Goal: Information Seeking & Learning: Learn about a topic

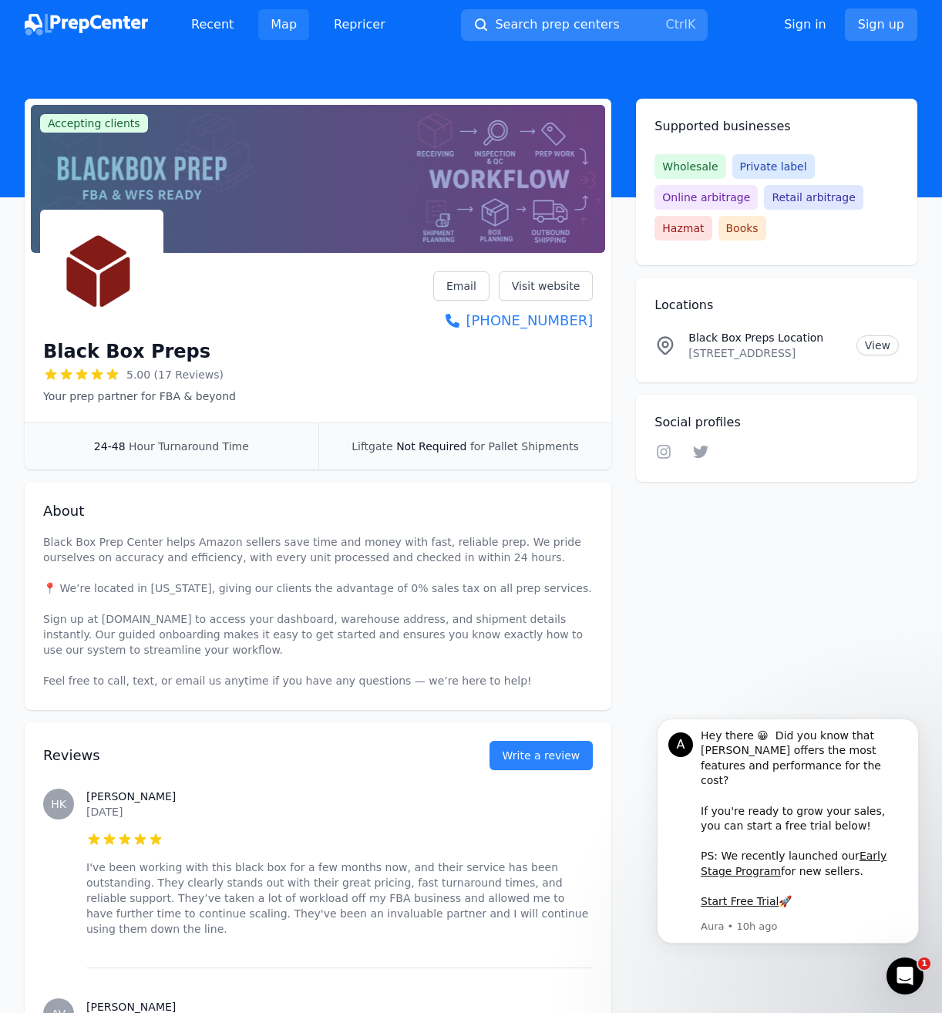
click at [300, 26] on link "Map" at bounding box center [283, 24] width 51 height 31
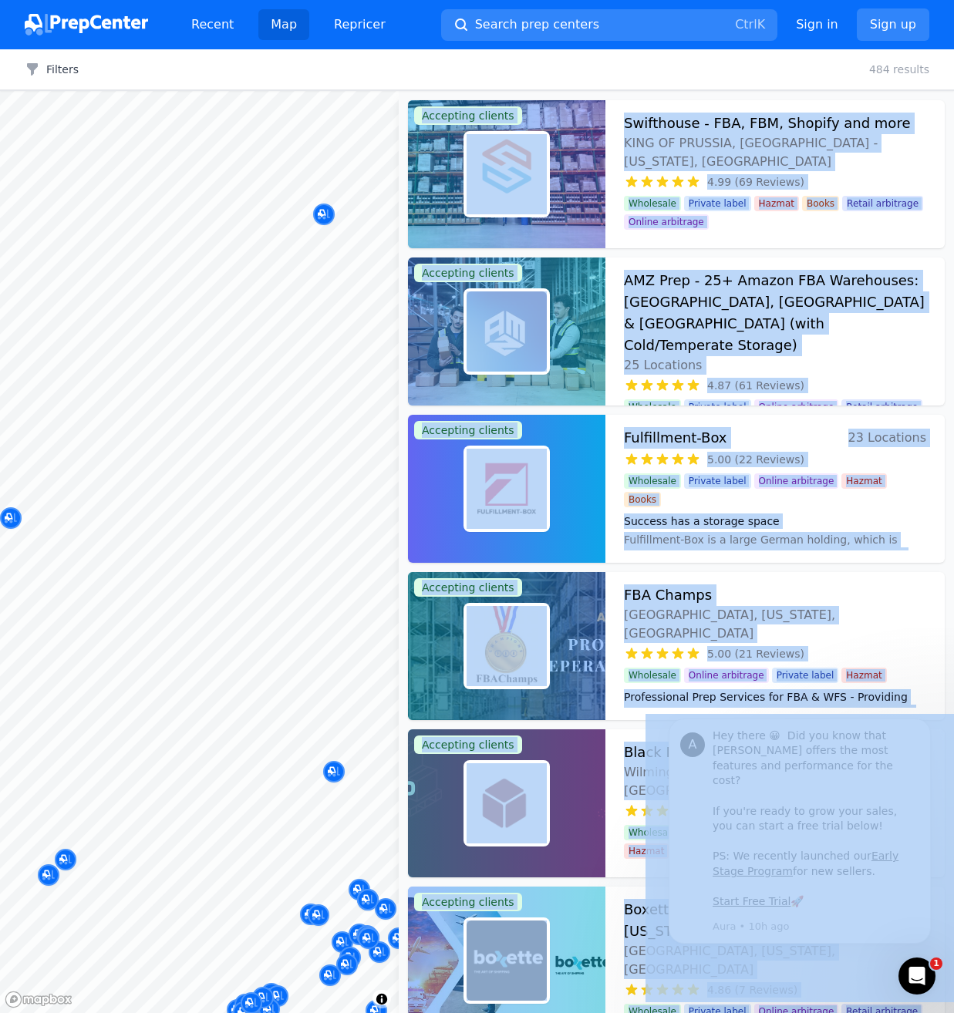
click at [267, 399] on body "Recent Map Repricer Search prep centers Ctrl K Open main menu Sign in Sign up F…" at bounding box center [477, 506] width 954 height 1013
drag, startPoint x: 244, startPoint y: 550, endPoint x: 226, endPoint y: 556, distance: 19.5
click at [226, 558] on body "Recent Map Repricer Search prep centers Ctrl K Open main menu Sign in Sign up F…" at bounding box center [477, 506] width 954 height 1013
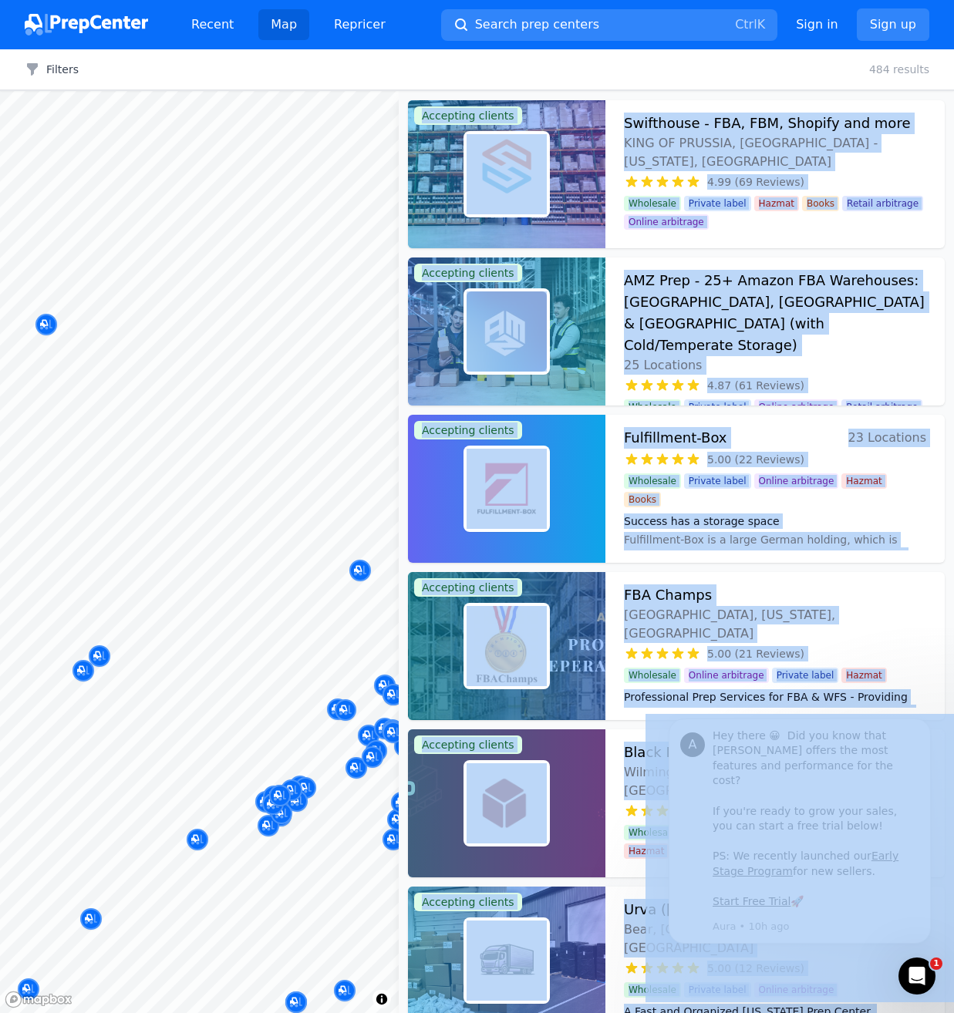
click at [240, 355] on body "Recent Map Repricer Search prep centers Ctrl K Open main menu Sign in Sign up F…" at bounding box center [477, 506] width 954 height 1013
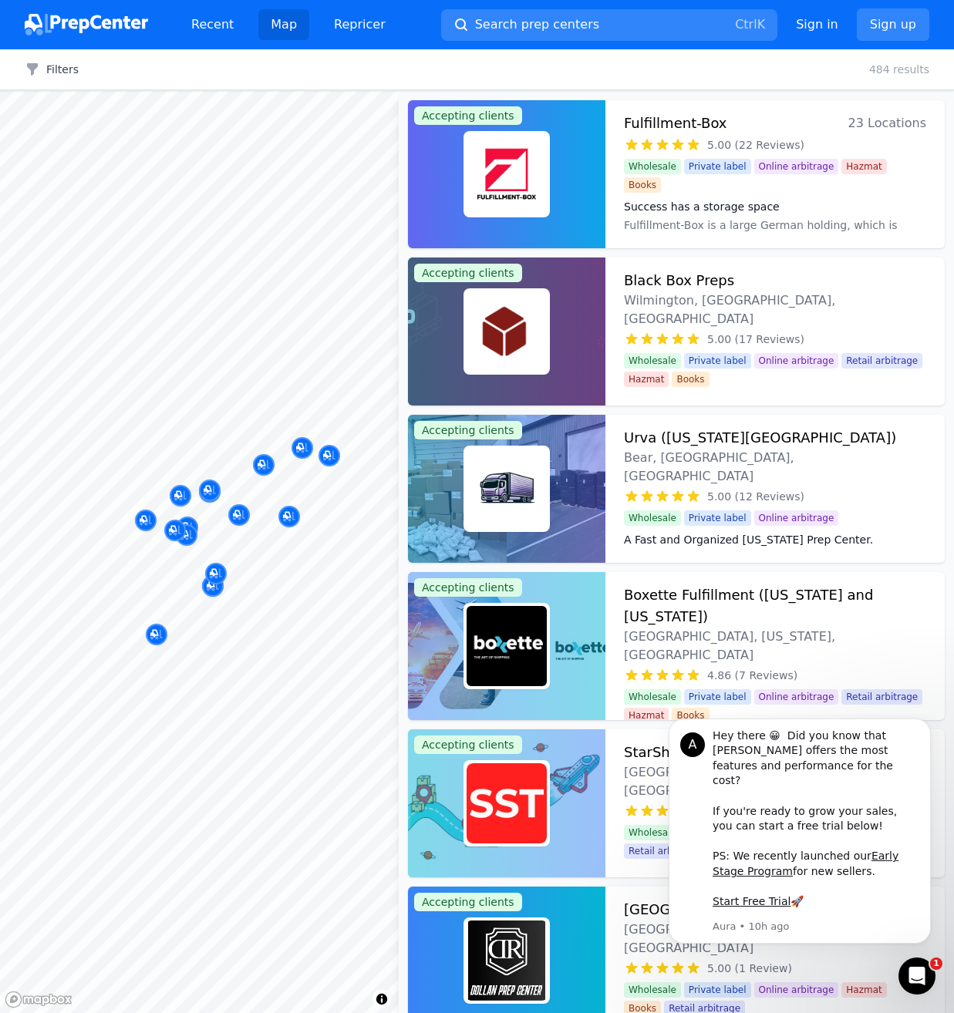
drag, startPoint x: 801, startPoint y: 79, endPoint x: 801, endPoint y: 89, distance: 10.0
click at [801, 82] on div "Filters Clear all 484 results" at bounding box center [477, 69] width 954 height 41
click at [926, 727] on icon "Dismiss notification" at bounding box center [926, 723] width 8 height 8
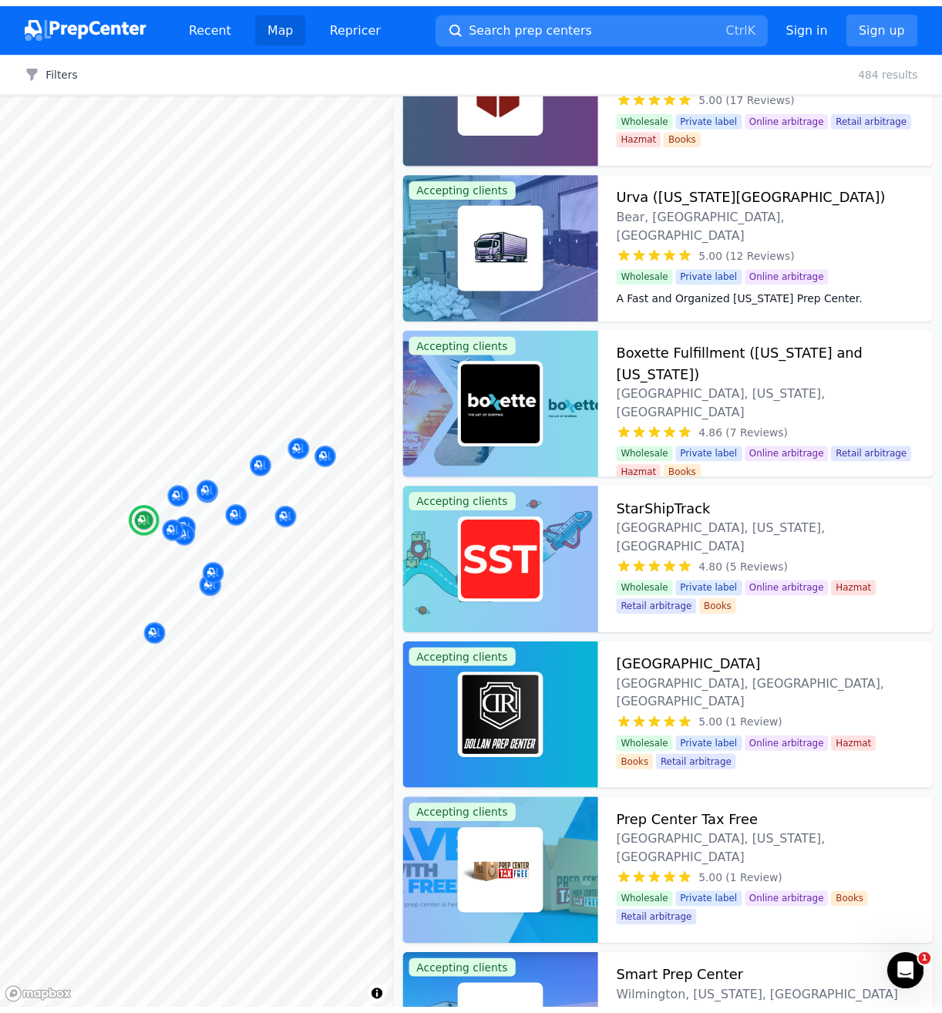
scroll to position [308, 0]
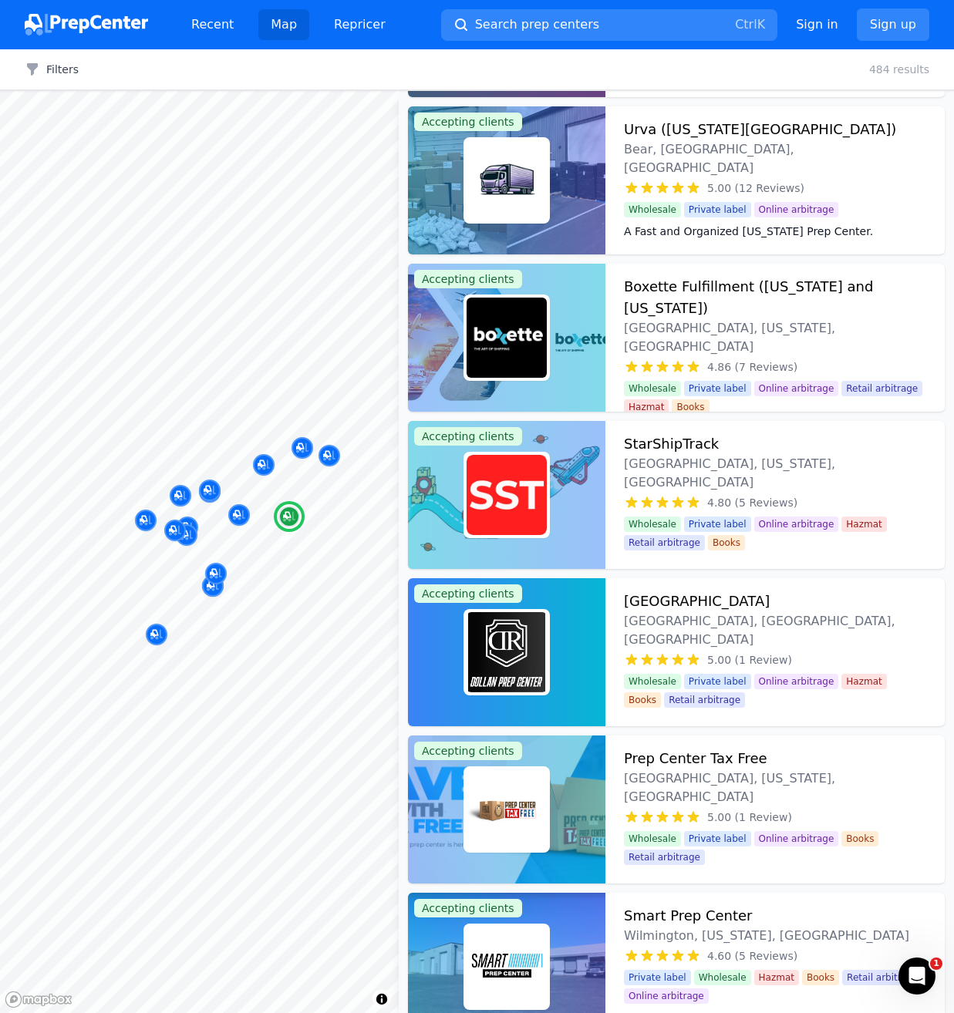
click at [797, 288] on h3 "Boxette Fulfillment ([US_STATE] and [US_STATE])" at bounding box center [775, 297] width 302 height 43
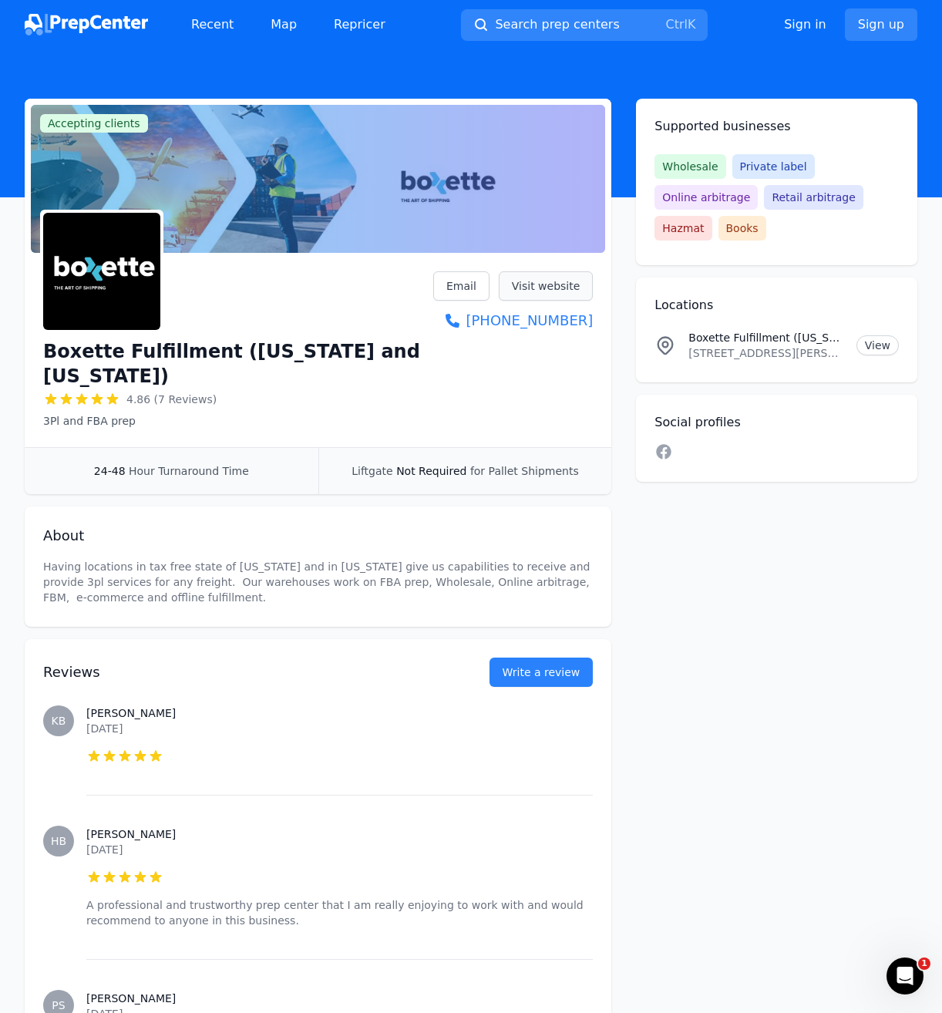
click at [558, 292] on link "Visit website" at bounding box center [546, 285] width 95 height 29
click at [551, 284] on link "Visit website" at bounding box center [546, 285] width 95 height 29
click at [405, 96] on header at bounding box center [471, 123] width 942 height 148
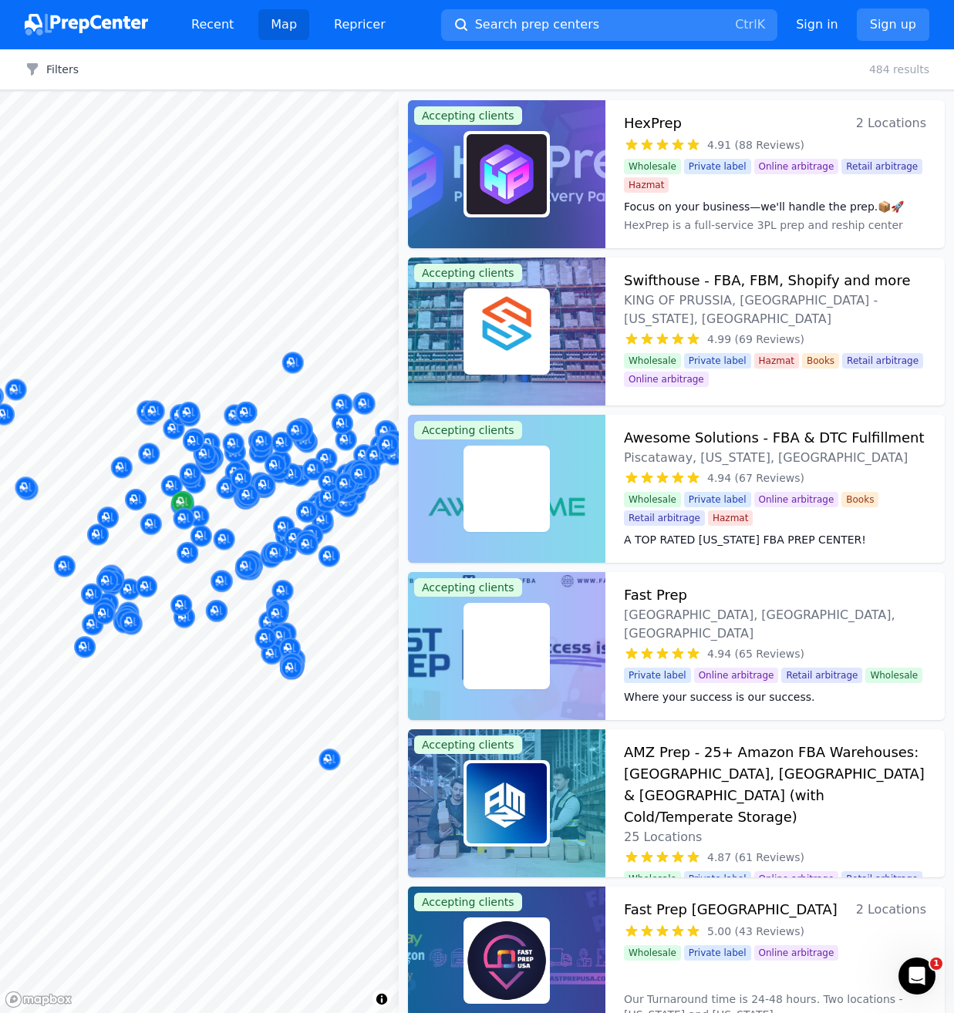
click at [235, 523] on body "Recent Map Repricer Search prep centers Ctrl K Open main menu Sign in Sign up F…" at bounding box center [477, 506] width 954 height 1013
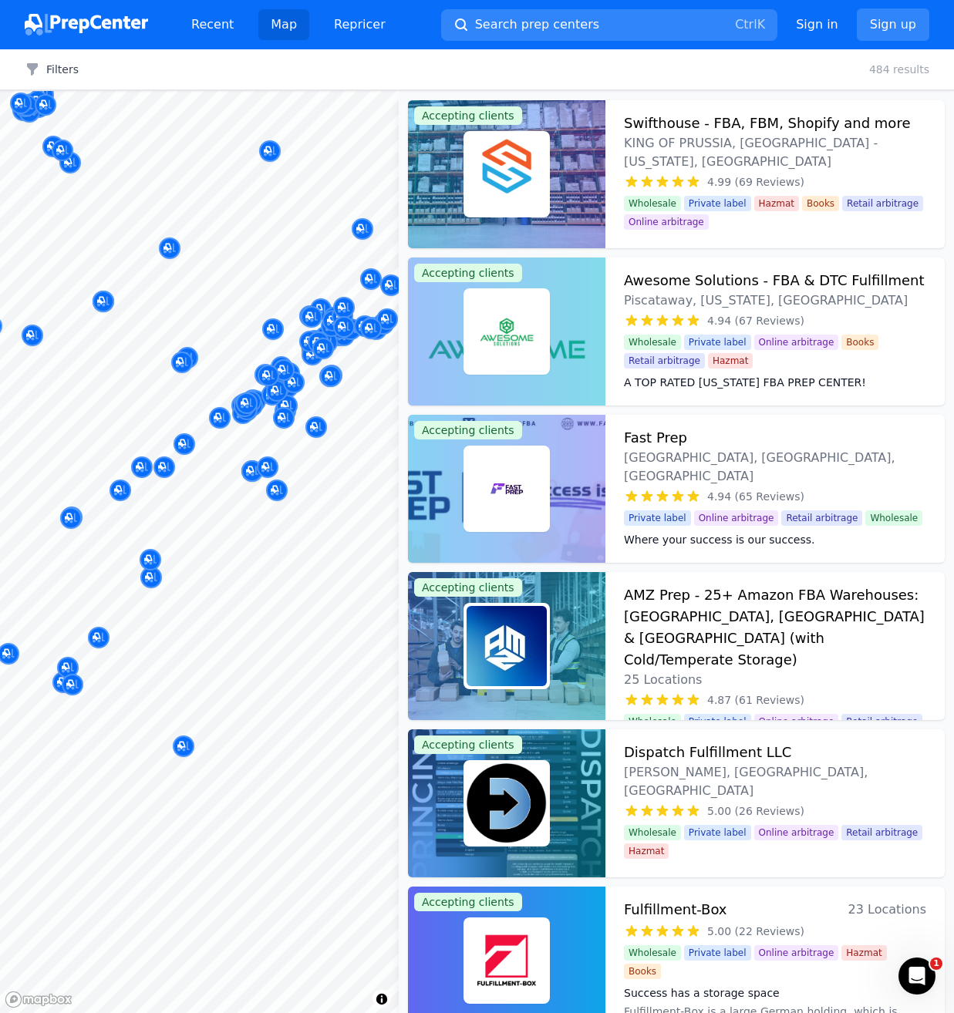
click at [218, 504] on body "Recent Map Repricer Search prep centers Ctrl K Open main menu Sign in Sign up F…" at bounding box center [477, 506] width 954 height 1013
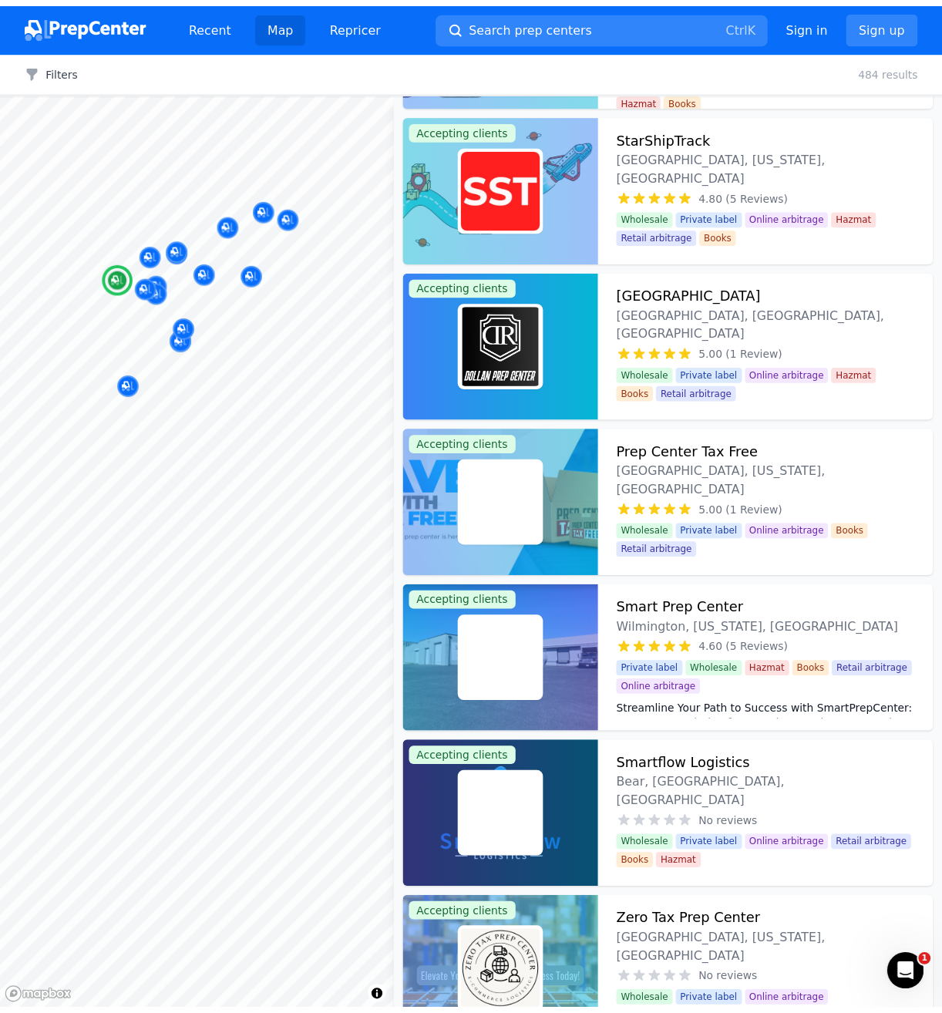
scroll to position [617, 0]
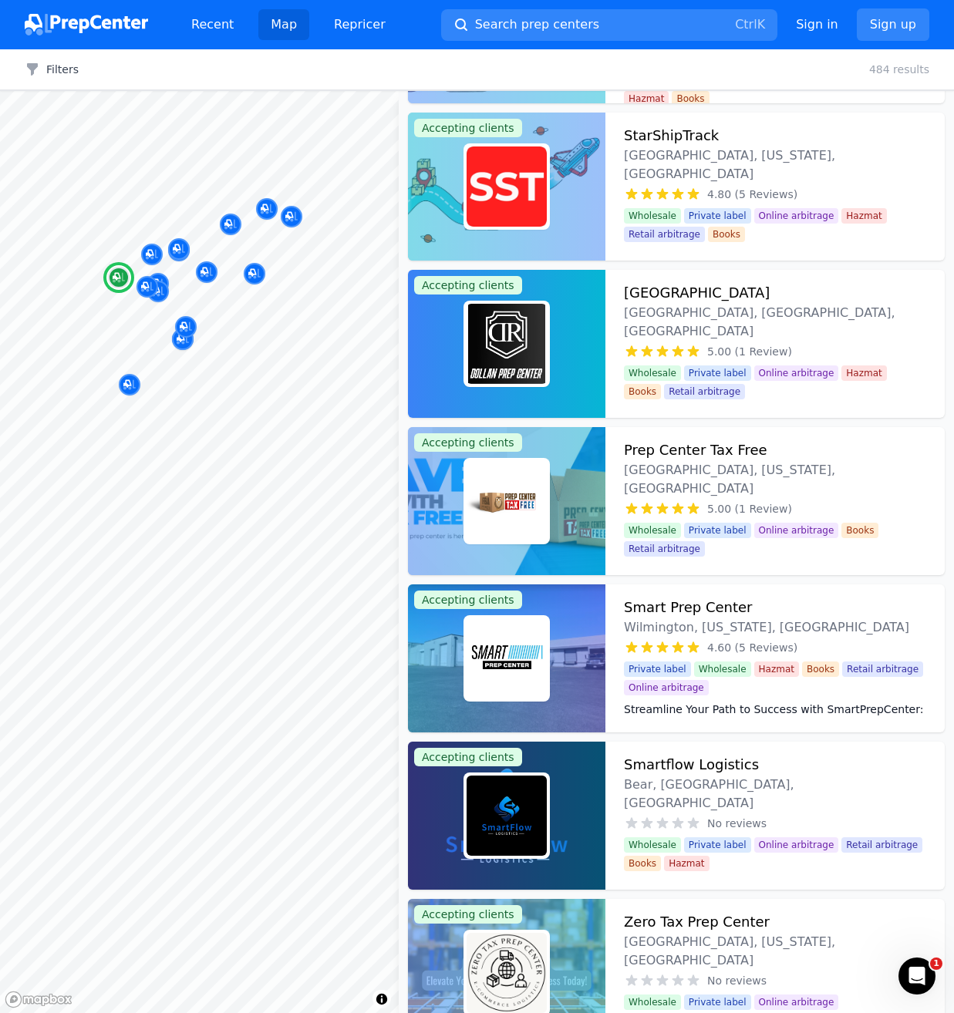
click at [676, 139] on h3 "StarShipTrack" at bounding box center [671, 136] width 95 height 22
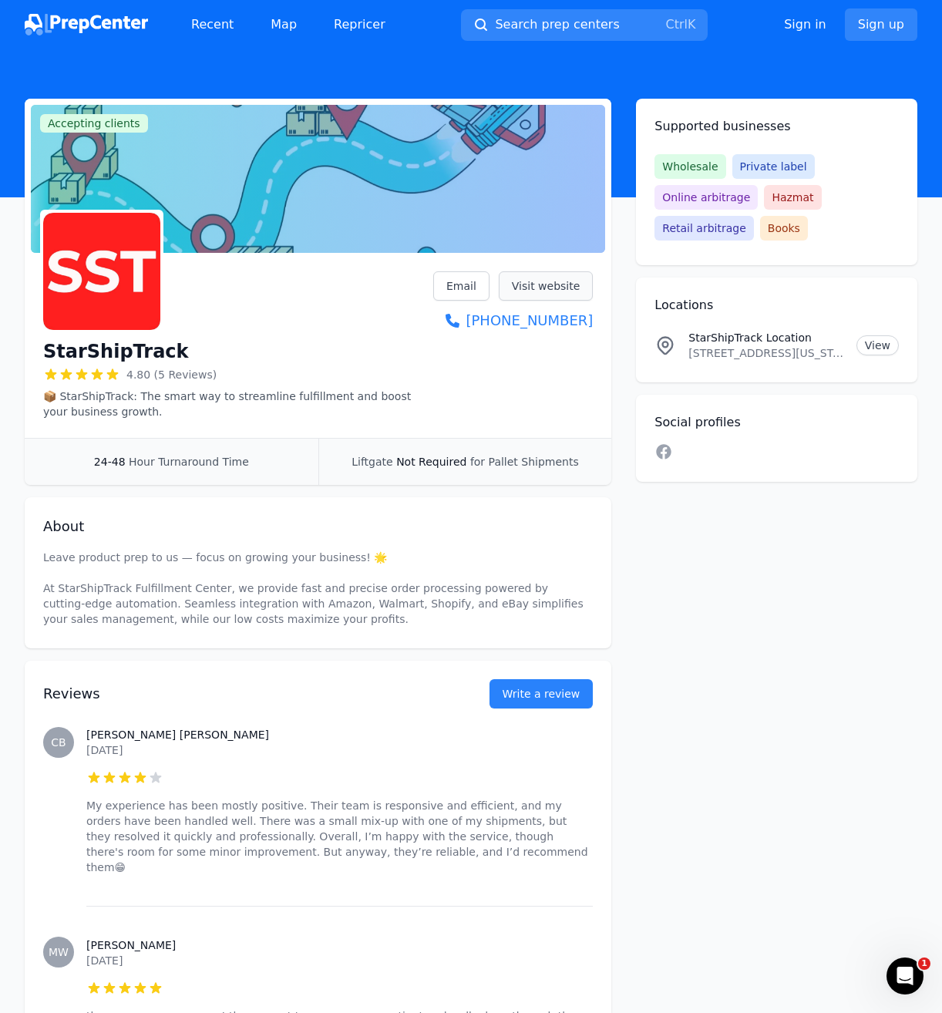
click at [579, 280] on link "Visit website" at bounding box center [546, 285] width 95 height 29
click at [286, 29] on link "Map" at bounding box center [283, 24] width 51 height 31
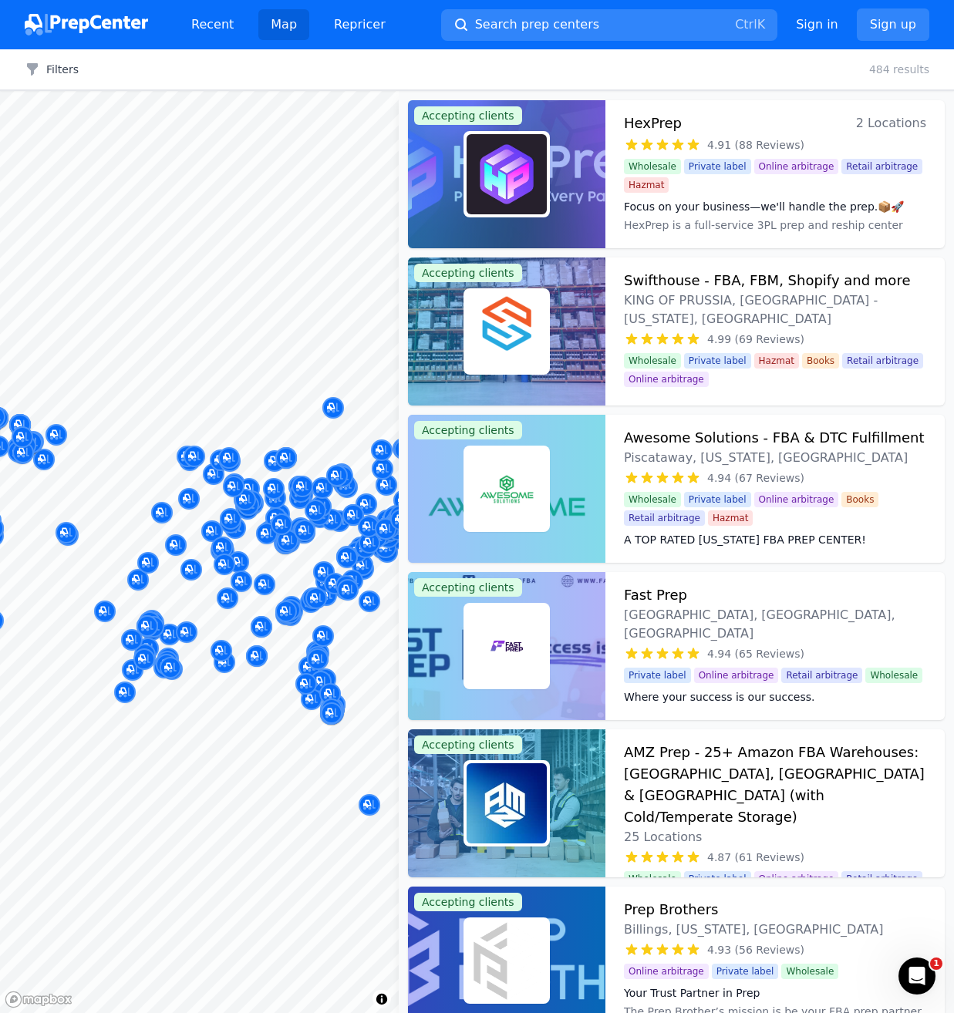
click at [277, 574] on body "Recent Map Repricer Search prep centers Ctrl K Open main menu Sign in Sign up F…" at bounding box center [477, 506] width 954 height 1013
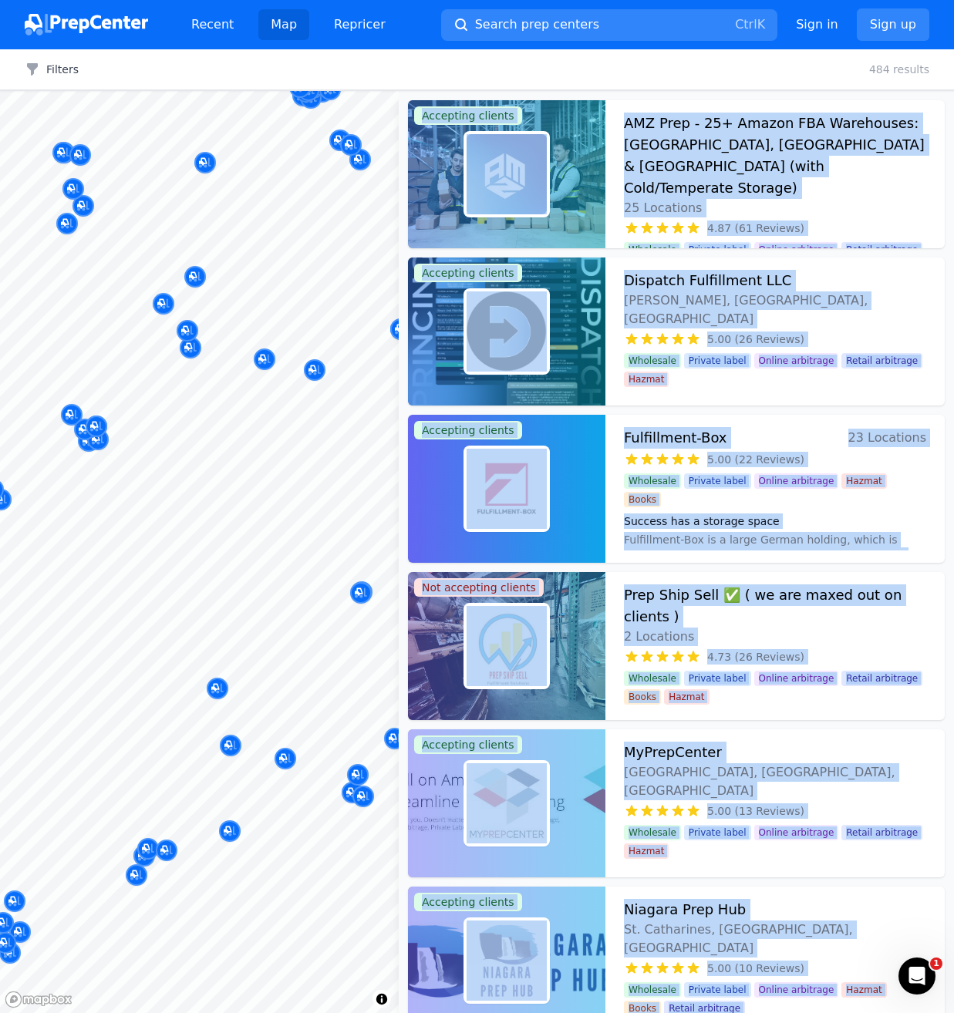
click at [143, 526] on body "Recent Map Repricer Search prep centers Ctrl K Open main menu Sign in Sign up F…" at bounding box center [477, 506] width 954 height 1013
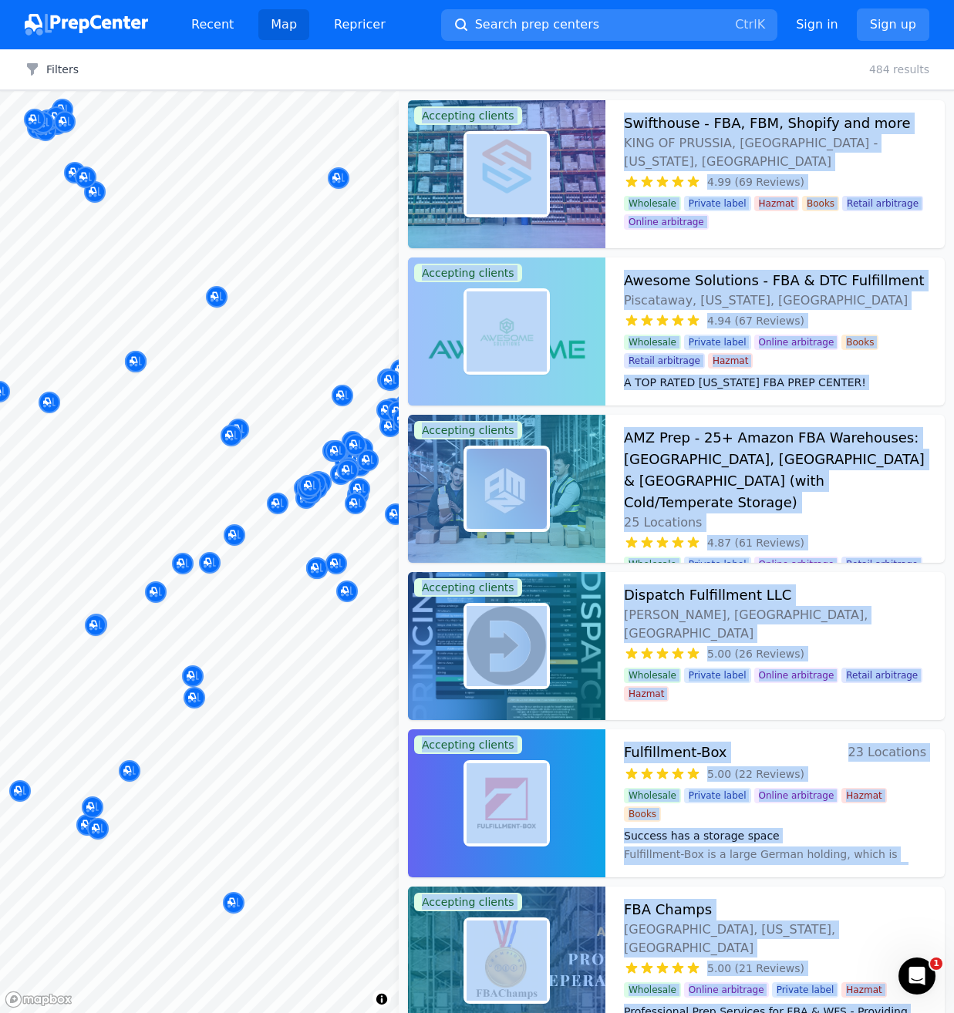
drag, startPoint x: 337, startPoint y: 530, endPoint x: 237, endPoint y: 481, distance: 111.4
click at [237, 481] on body "Recent Map Repricer Search prep centers Ctrl K Open main menu Sign in Sign up F…" at bounding box center [477, 506] width 954 height 1013
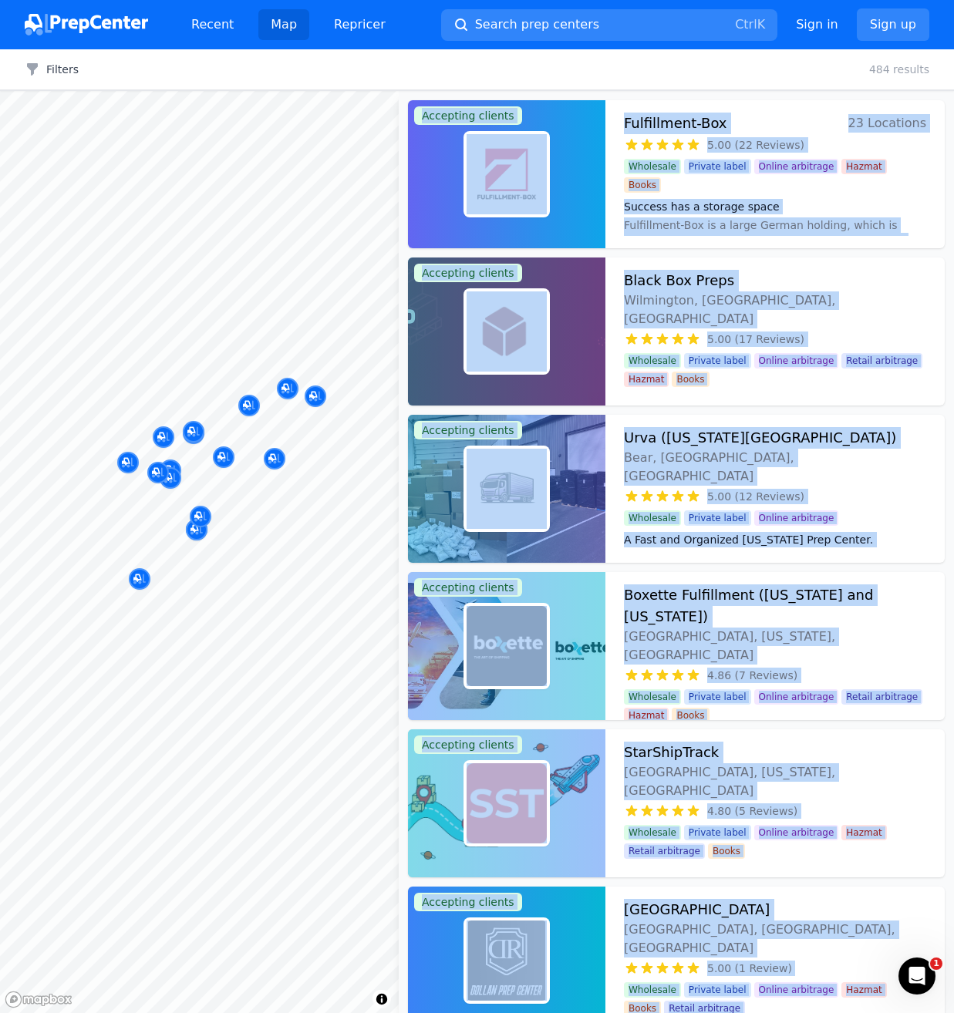
click at [325, 463] on body "Recent Map Repricer Search prep centers Ctrl K Open main menu Sign in Sign up F…" at bounding box center [477, 506] width 954 height 1013
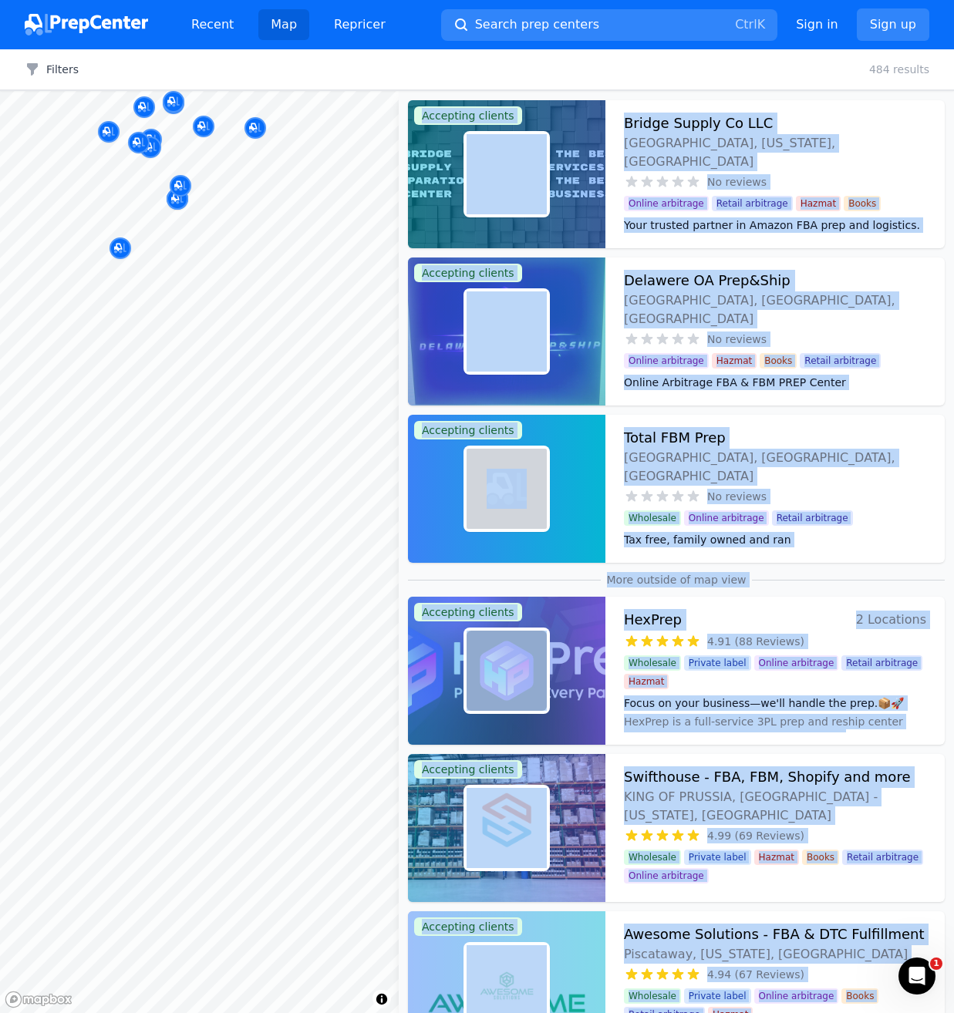
click at [168, 41] on body "Recent Map Repricer Search prep centers Ctrl K Open main menu Sign in Sign up F…" at bounding box center [477, 506] width 954 height 1013
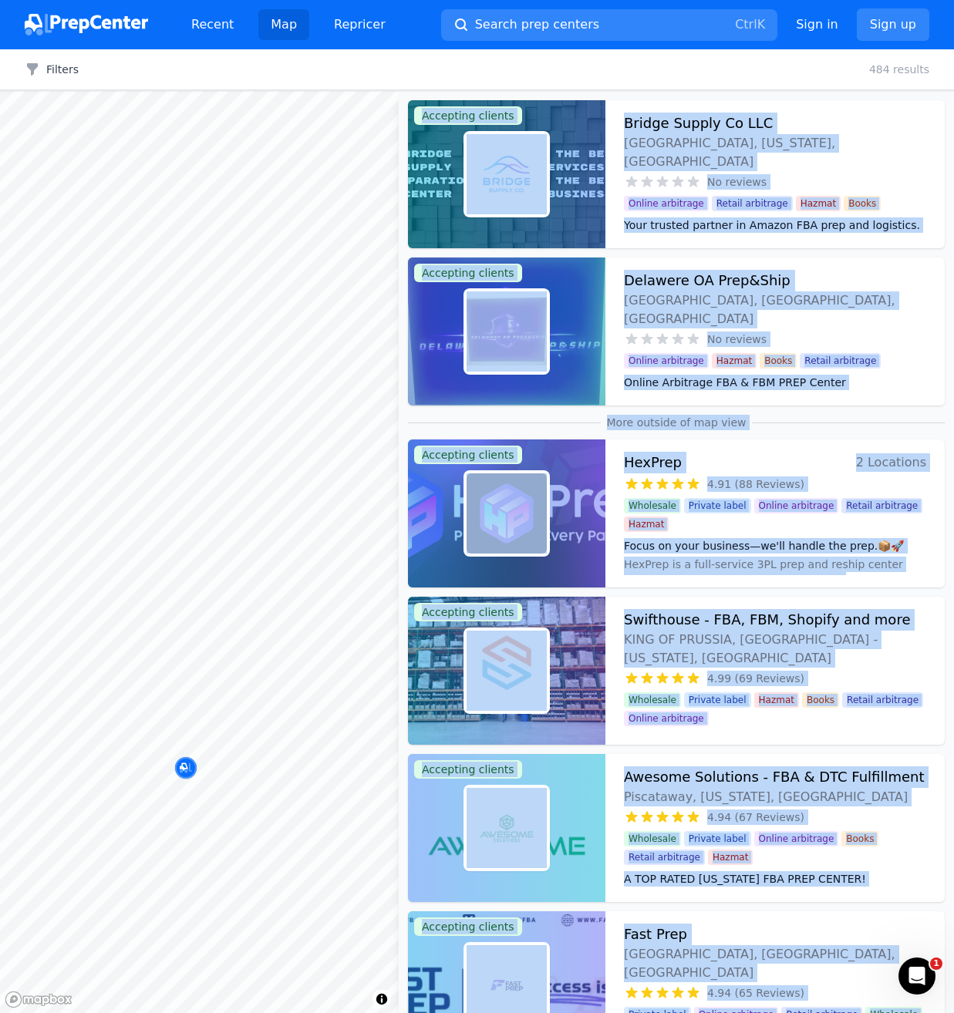
click at [247, 386] on body "Recent Map Repricer Search prep centers Ctrl K Open main menu Sign in Sign up F…" at bounding box center [477, 506] width 954 height 1013
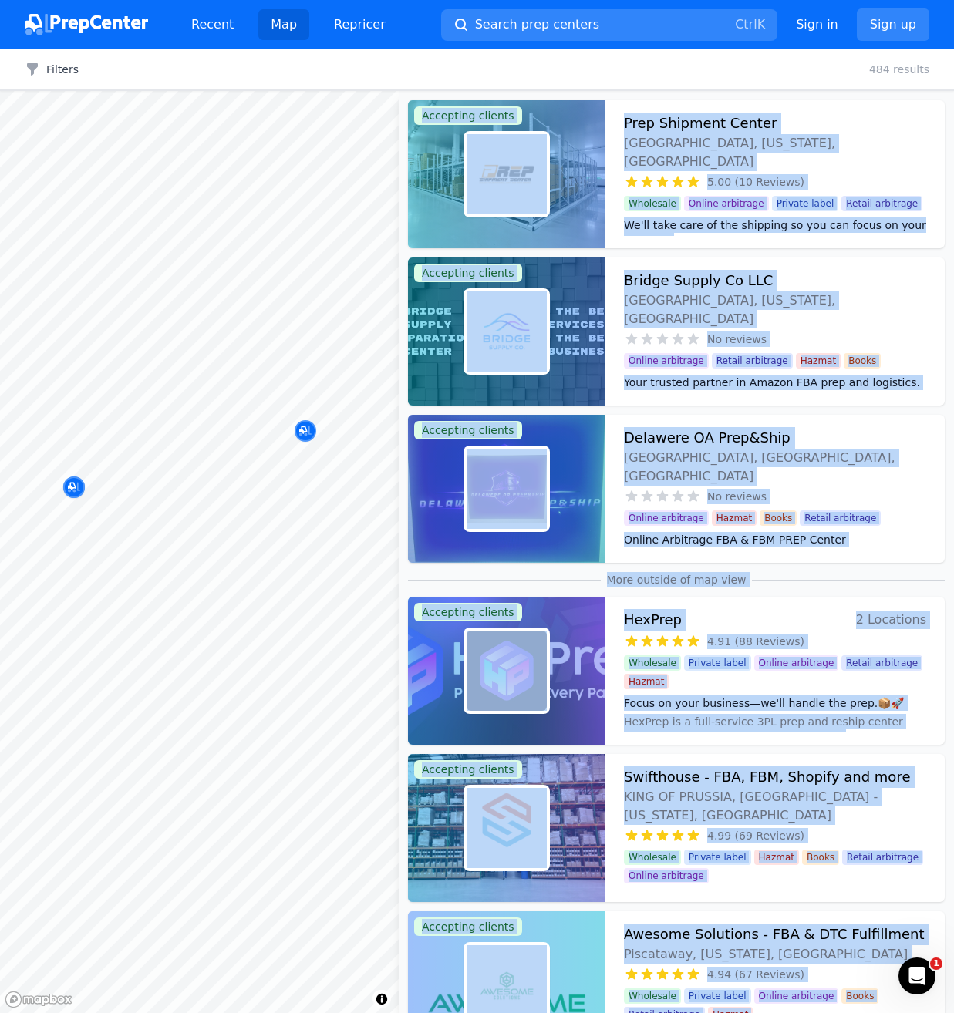
click at [305, 432] on div at bounding box center [309, 426] width 296 height 12
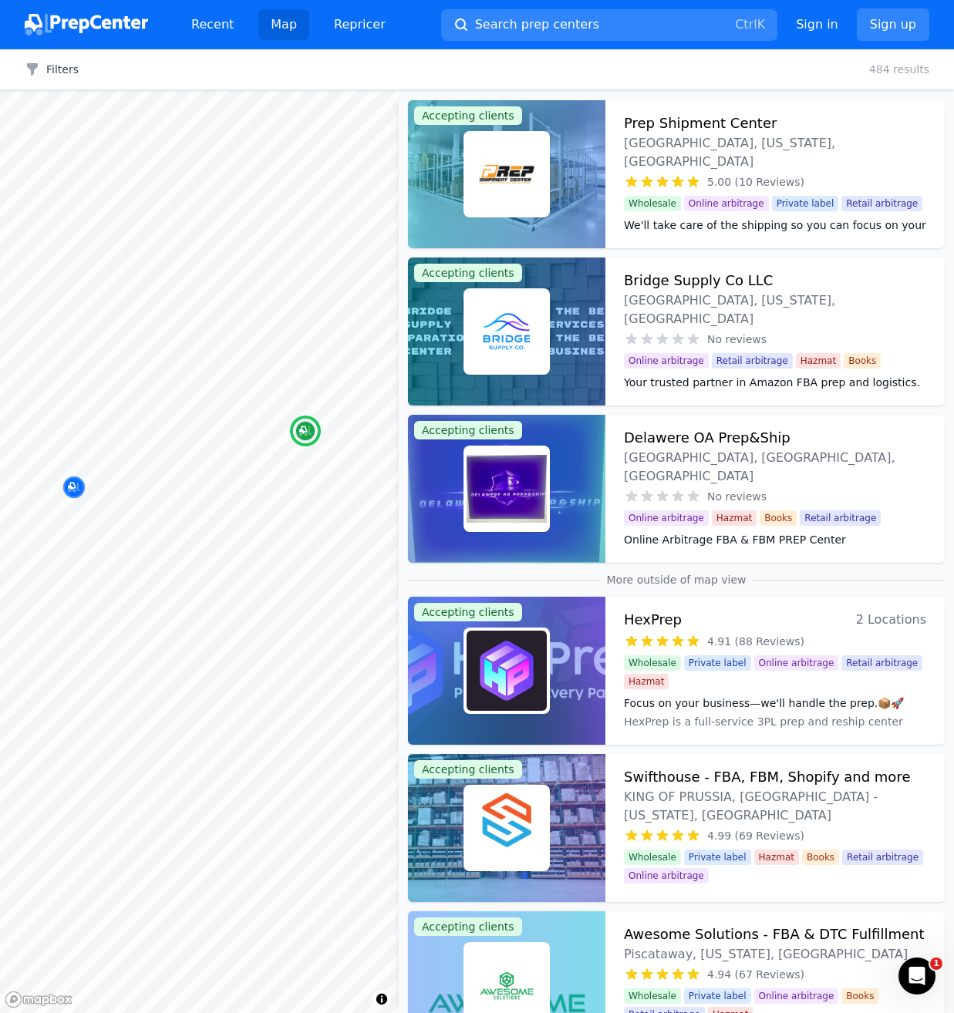
click at [709, 121] on h3 "Prep Shipment Center" at bounding box center [700, 124] width 153 height 22
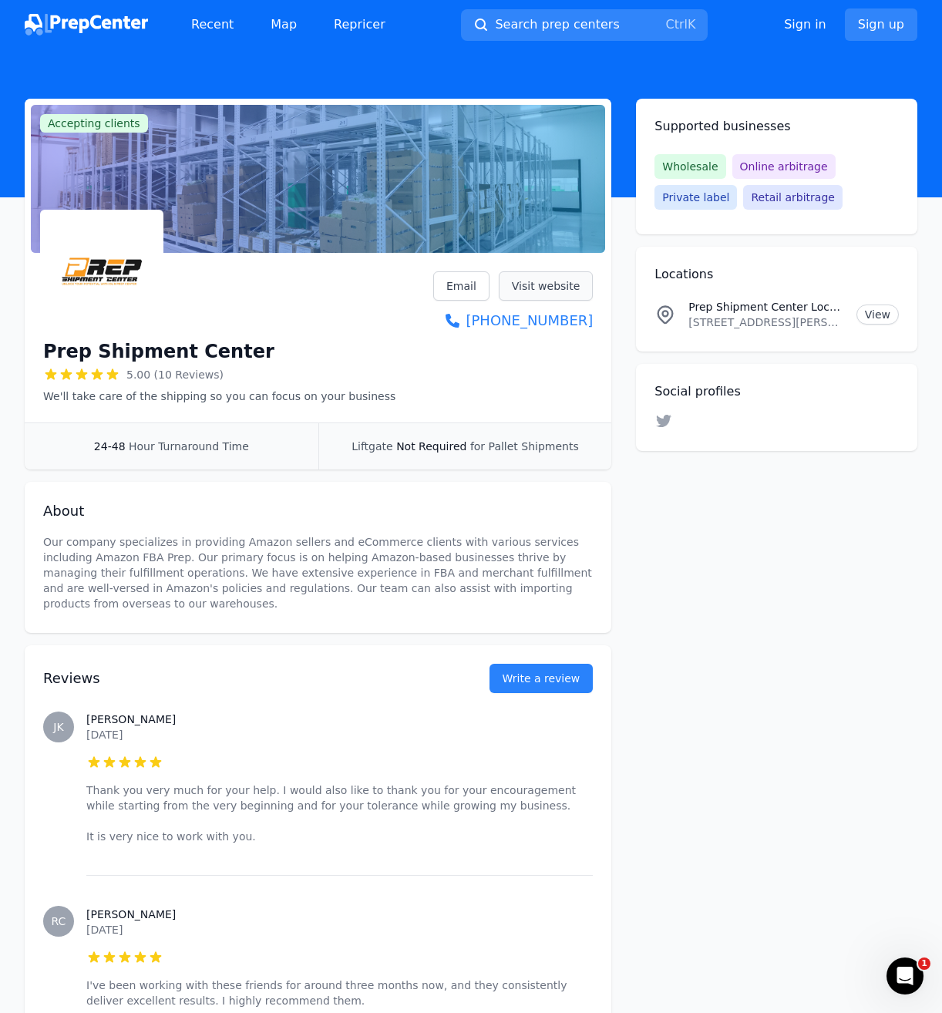
click at [571, 291] on link "Visit website" at bounding box center [546, 285] width 95 height 29
